Goal: Task Accomplishment & Management: Manage account settings

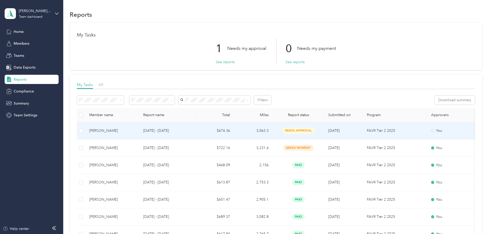
click at [315, 131] on span "needs approval" at bounding box center [299, 131] width 32 height 6
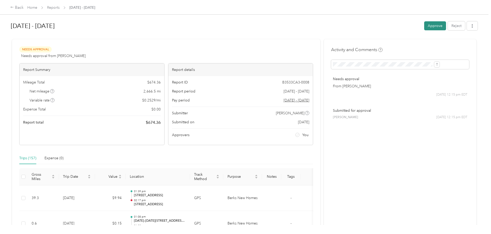
click at [425, 27] on button "Approve" at bounding box center [436, 25] width 22 height 9
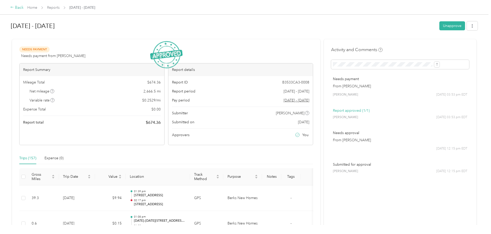
click at [24, 6] on div "Back" at bounding box center [16, 8] width 13 height 6
